Goal: Communication & Community: Answer question/provide support

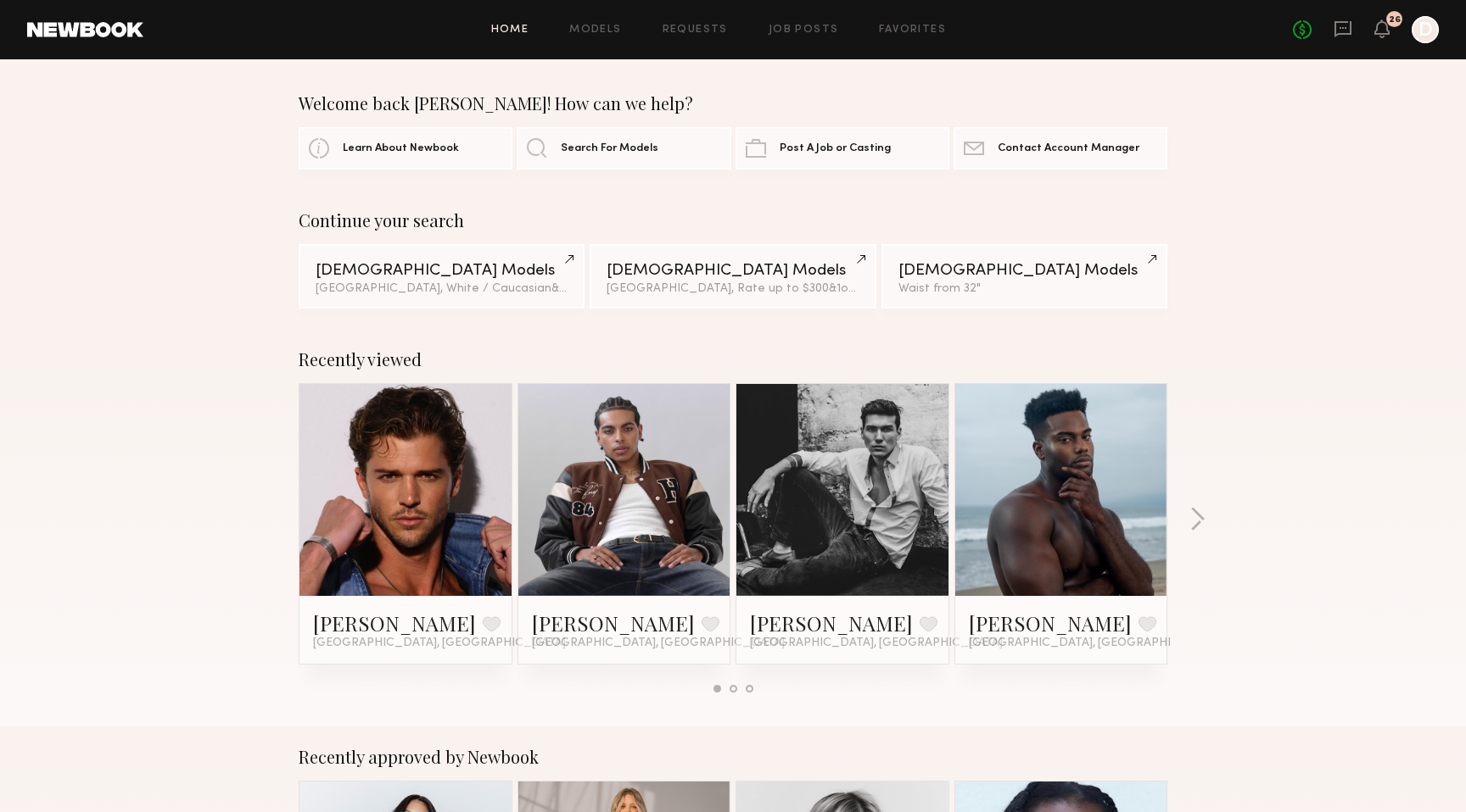
click at [1328, 37] on div "No fees up to $5,000 26 D" at bounding box center [1365, 29] width 146 height 28
click at [1340, 25] on icon at bounding box center [1343, 29] width 19 height 19
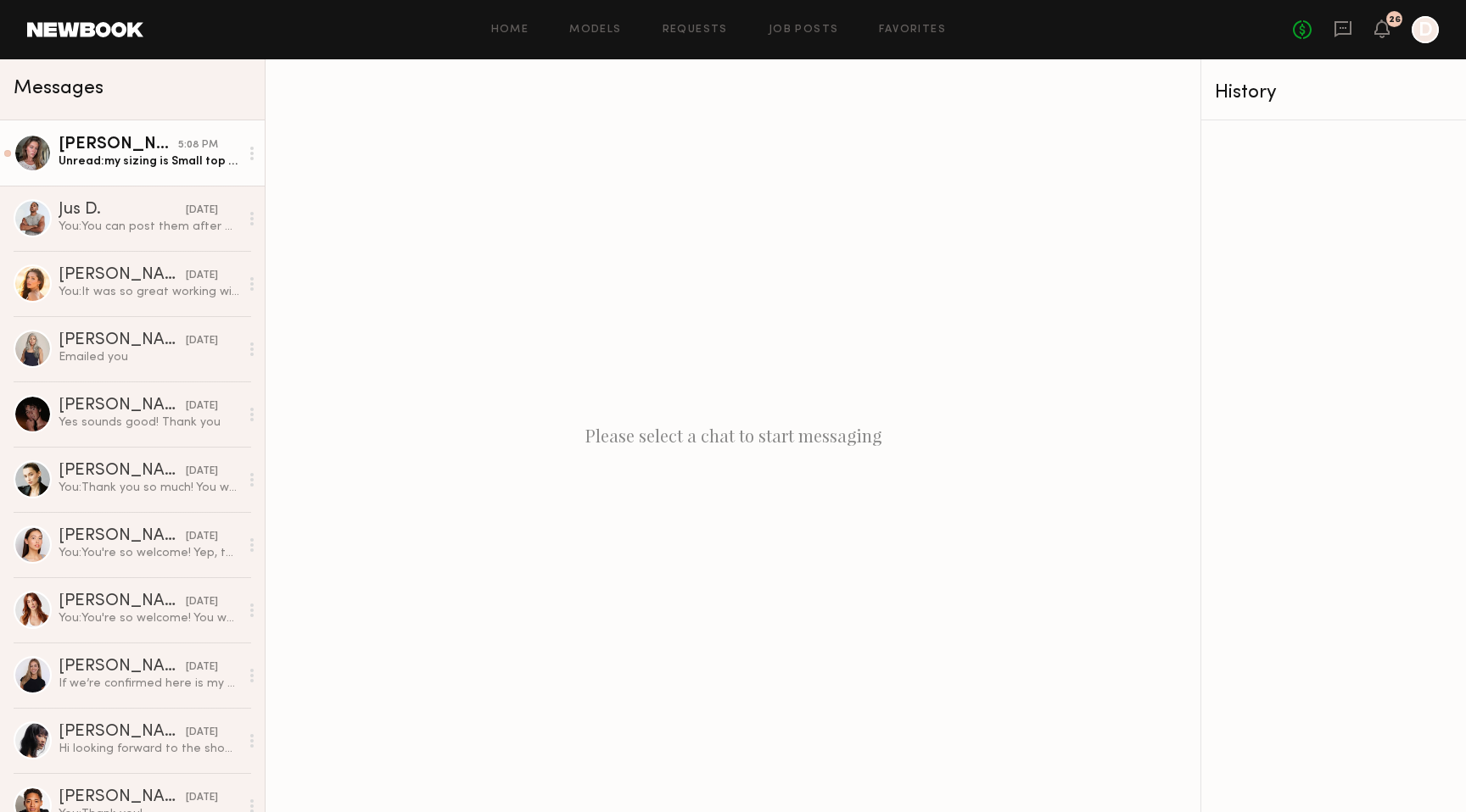
click at [111, 168] on div "Unread: my sizing is Small top XS bottom 8.5 shoes" at bounding box center [149, 161] width 181 height 16
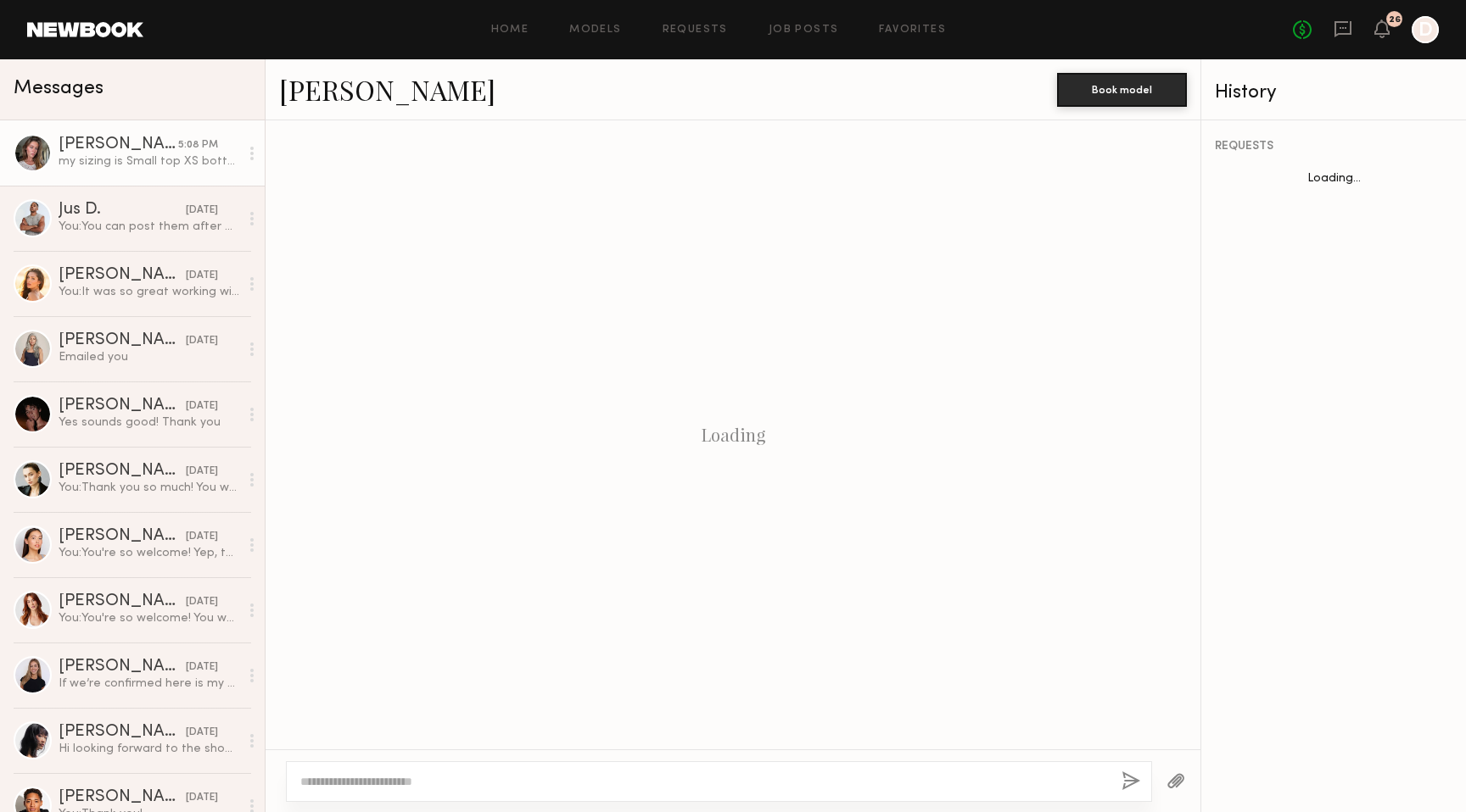
click at [402, 779] on textarea at bounding box center [704, 782] width 808 height 17
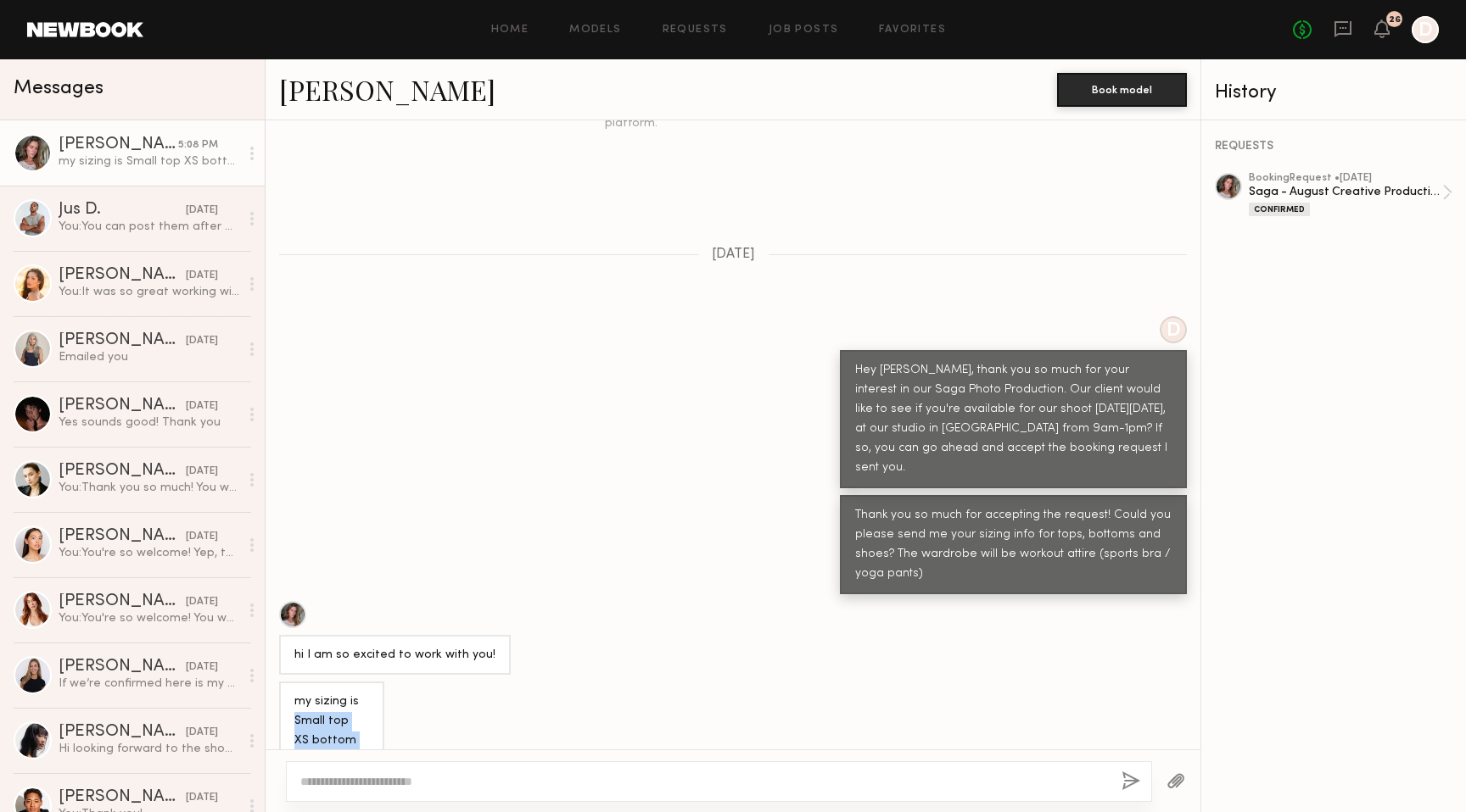
drag, startPoint x: 350, startPoint y: 715, endPoint x: 284, endPoint y: 674, distance: 77.7
click at [284, 682] on div "my sizing is Small top XS bottom 8.5 shoes" at bounding box center [331, 731] width 106 height 99
copy div "Small top XS bottom 8.5 shoes"
click at [326, 773] on div at bounding box center [704, 782] width 808 height 17
click at [329, 776] on textarea at bounding box center [704, 782] width 808 height 17
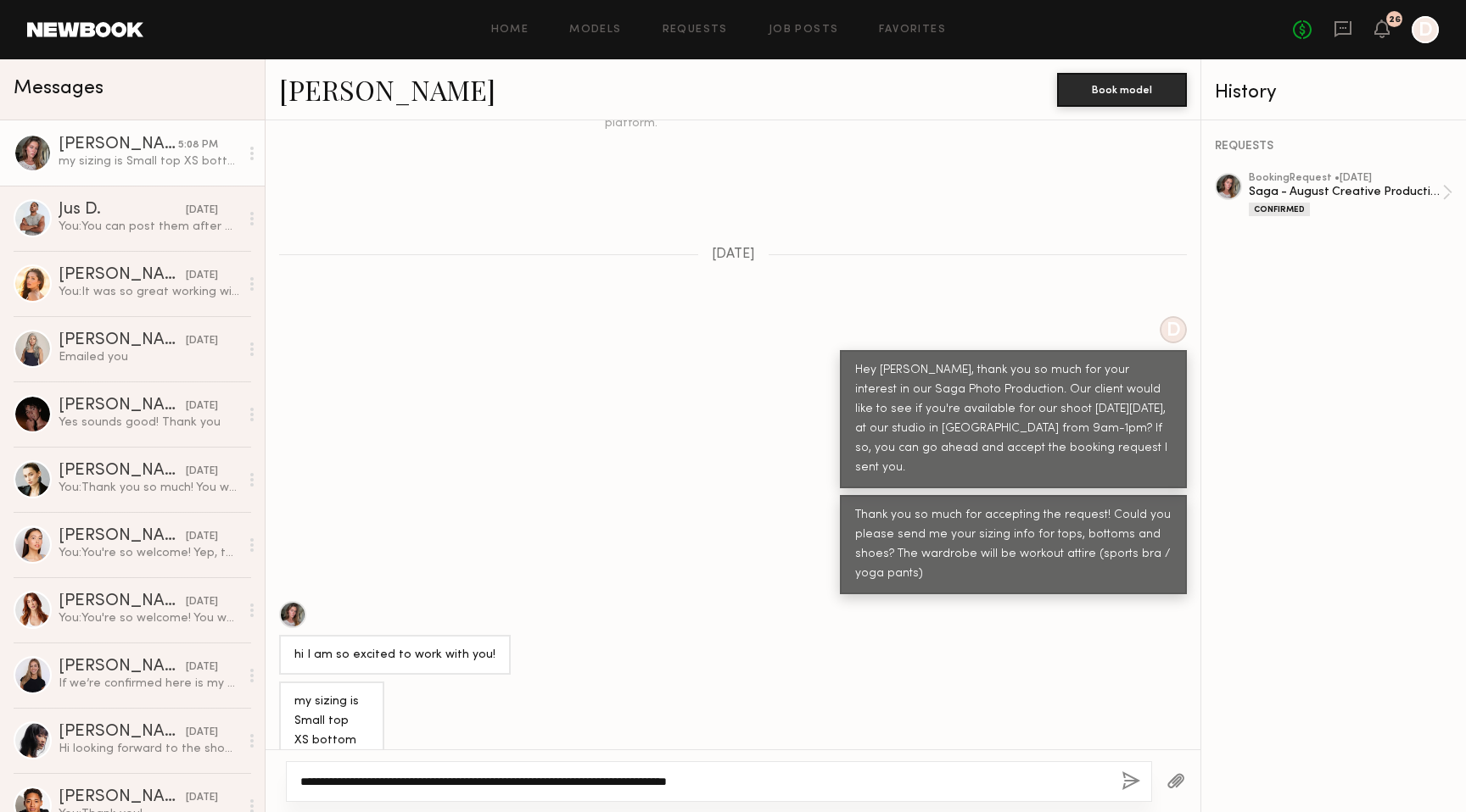
type textarea "**********"
click at [1129, 786] on button "button" at bounding box center [1131, 782] width 19 height 21
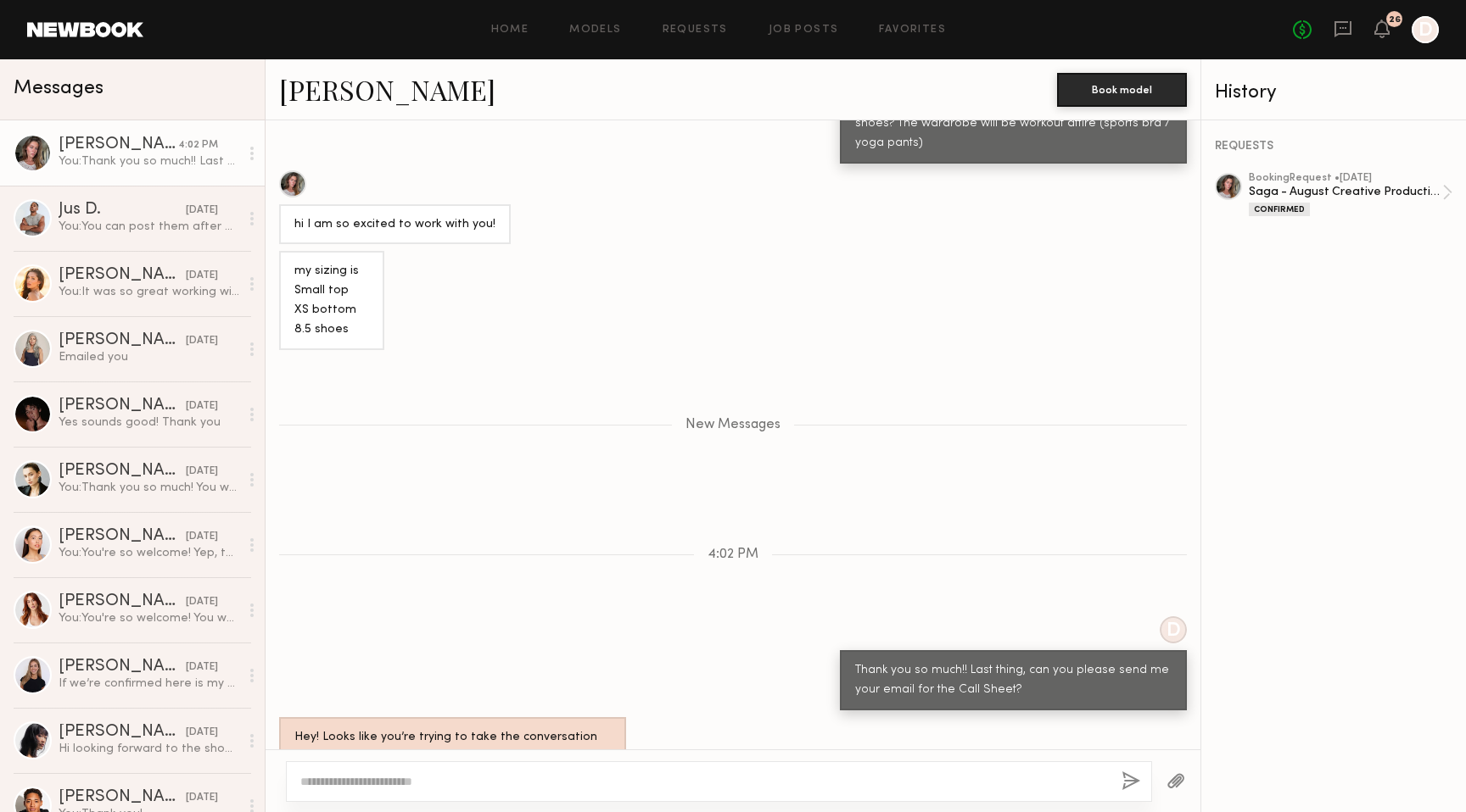
scroll to position [975, 0]
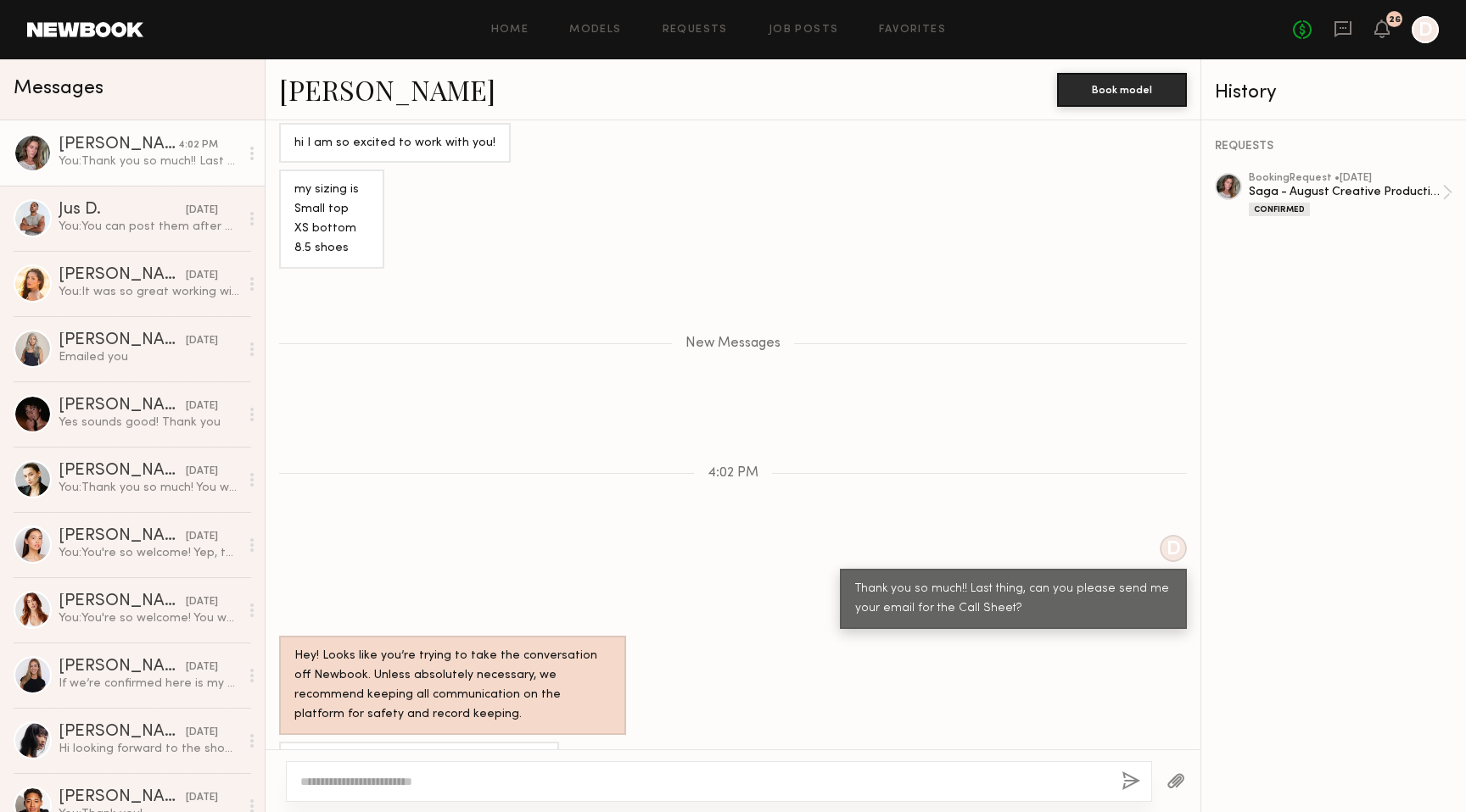
drag, startPoint x: 472, startPoint y: 717, endPoint x: 336, endPoint y: 715, distance: 136.0
click at [336, 742] on div "yes it is [EMAIL_ADDRESS][DOMAIN_NAME]" at bounding box center [419, 762] width 280 height 41
copy div "[EMAIL_ADDRESS][DOMAIN_NAME]"
click at [332, 770] on div at bounding box center [718, 782] width 866 height 41
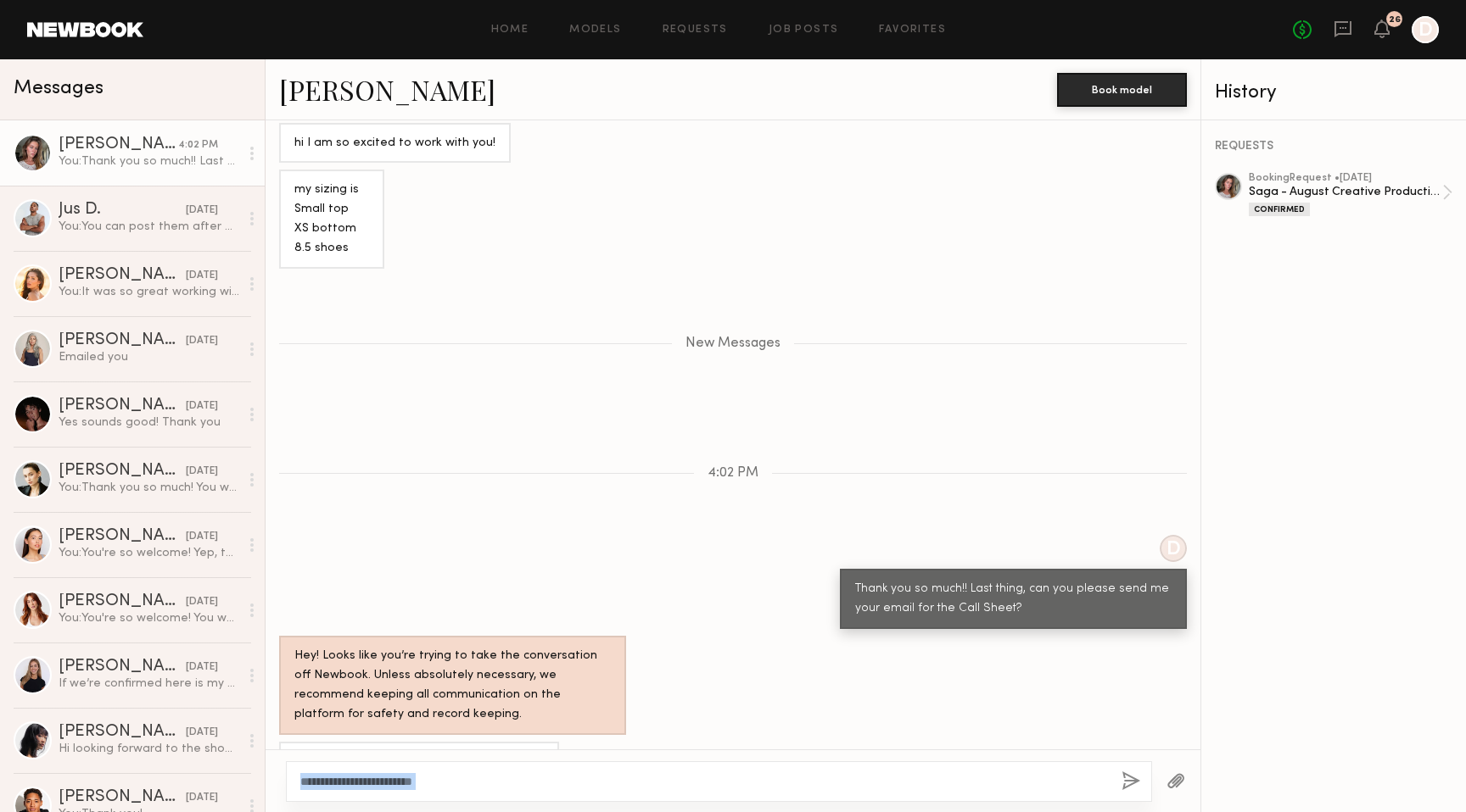
click at [332, 770] on div at bounding box center [718, 782] width 866 height 41
click at [311, 781] on textarea at bounding box center [704, 782] width 808 height 17
type textarea "**********"
click at [1123, 778] on button "button" at bounding box center [1131, 782] width 19 height 21
